Goal: Information Seeking & Learning: Learn about a topic

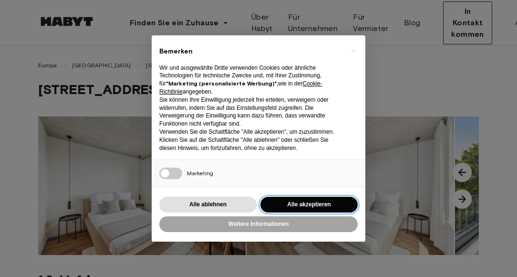
click at [280, 208] on button "Alle akzeptieren" at bounding box center [308, 205] width 97 height 16
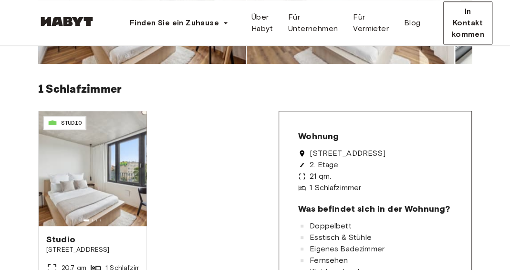
scroll to position [273, 0]
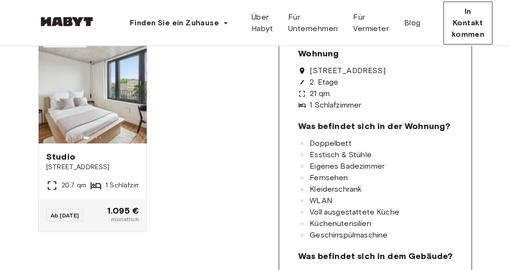
click at [500, 238] on div "Europa Berlin Gustav-Tempel-Straße 2 Gustav-Tempel-Straße 2 Keine Zimmer verfüg…" at bounding box center [255, 91] width 510 height 638
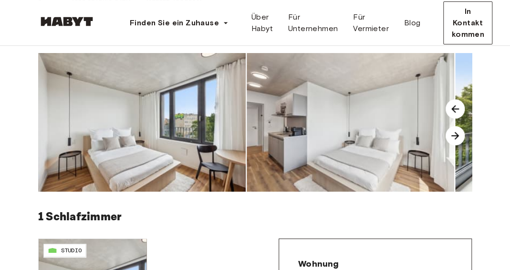
scroll to position [19, 0]
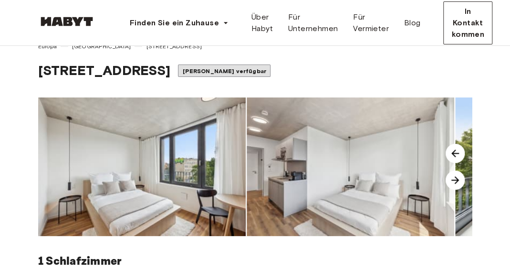
click at [456, 178] on img at bounding box center [455, 179] width 19 height 19
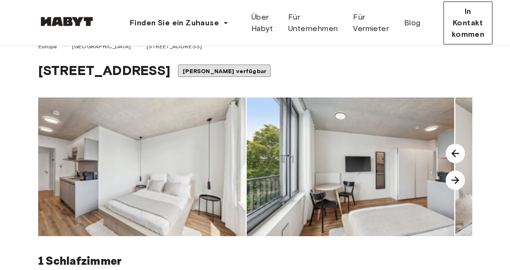
click at [455, 177] on img at bounding box center [455, 179] width 19 height 19
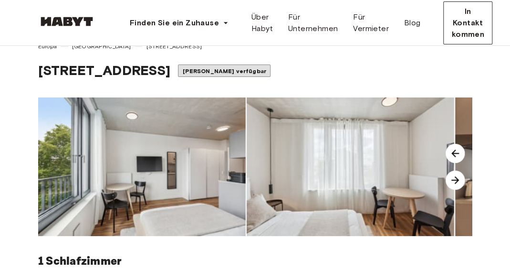
click at [449, 177] on img at bounding box center [455, 179] width 19 height 19
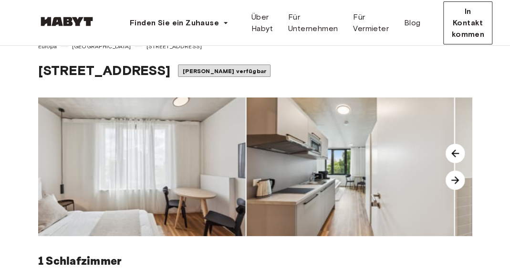
click at [444, 172] on img at bounding box center [351, 166] width 208 height 138
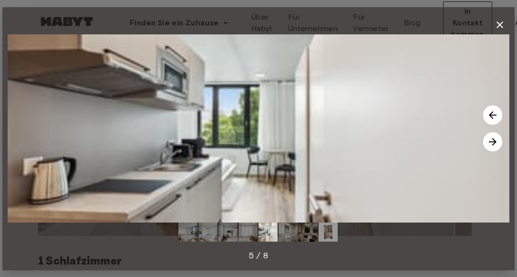
click at [493, 139] on img at bounding box center [492, 141] width 19 height 19
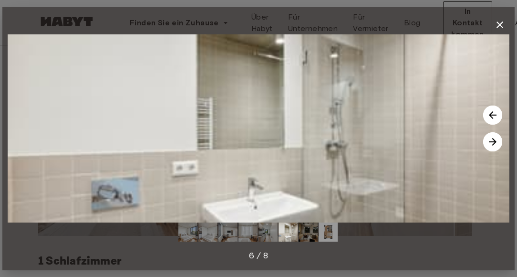
click at [493, 139] on img at bounding box center [492, 141] width 19 height 19
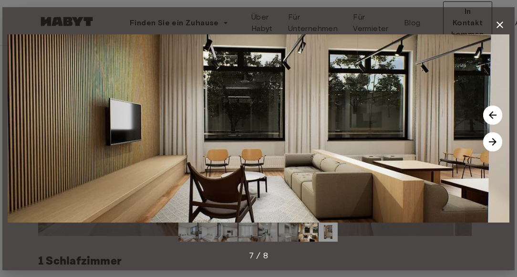
click at [493, 139] on img at bounding box center [492, 141] width 19 height 19
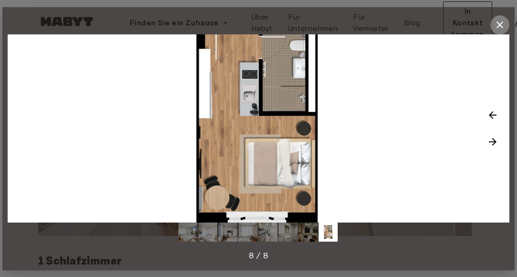
click at [503, 23] on icon "button" at bounding box center [499, 24] width 11 height 11
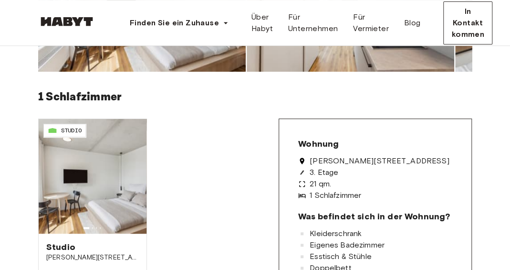
scroll to position [203, 0]
